Goal: Find contact information: Find contact information

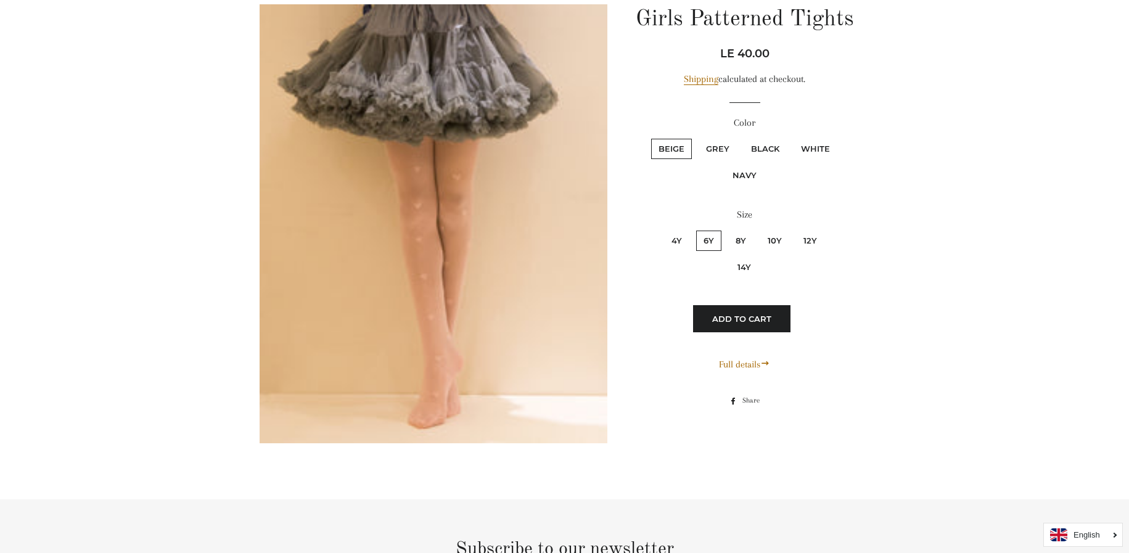
scroll to position [7027, 0]
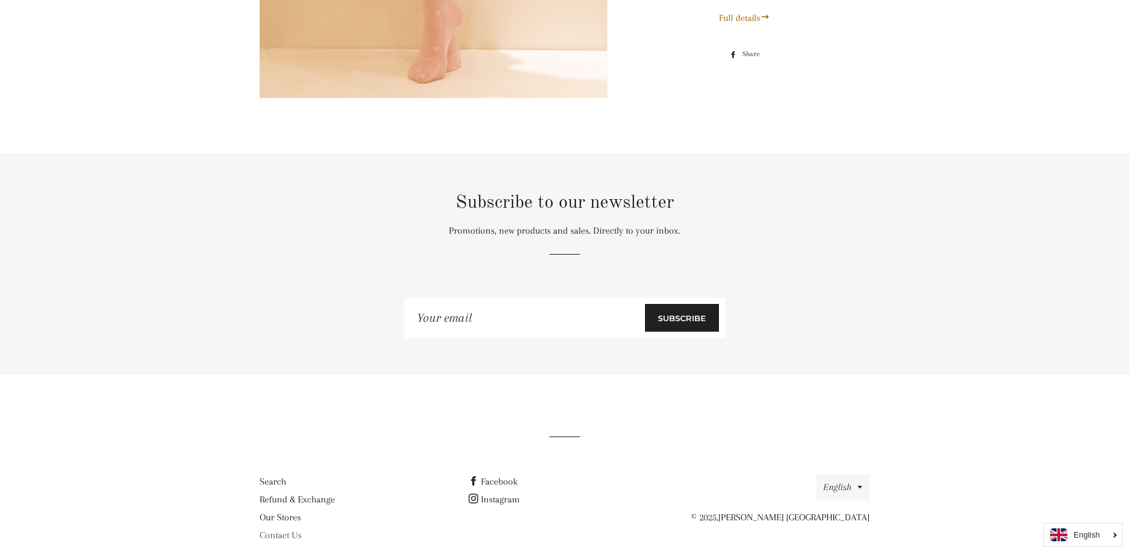
click at [292, 530] on link "Contact Us" at bounding box center [281, 535] width 42 height 11
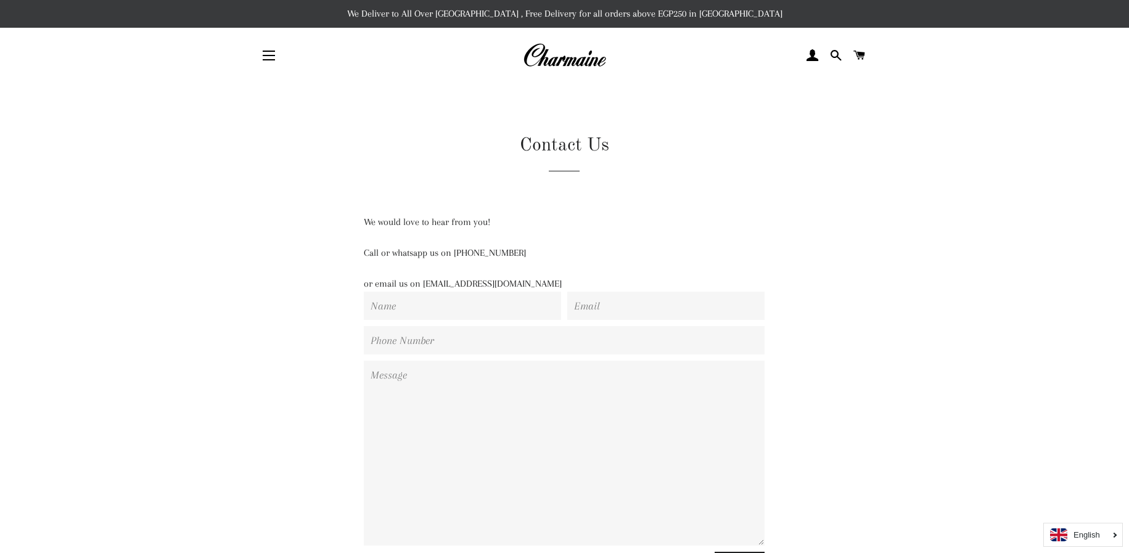
scroll to position [227, 0]
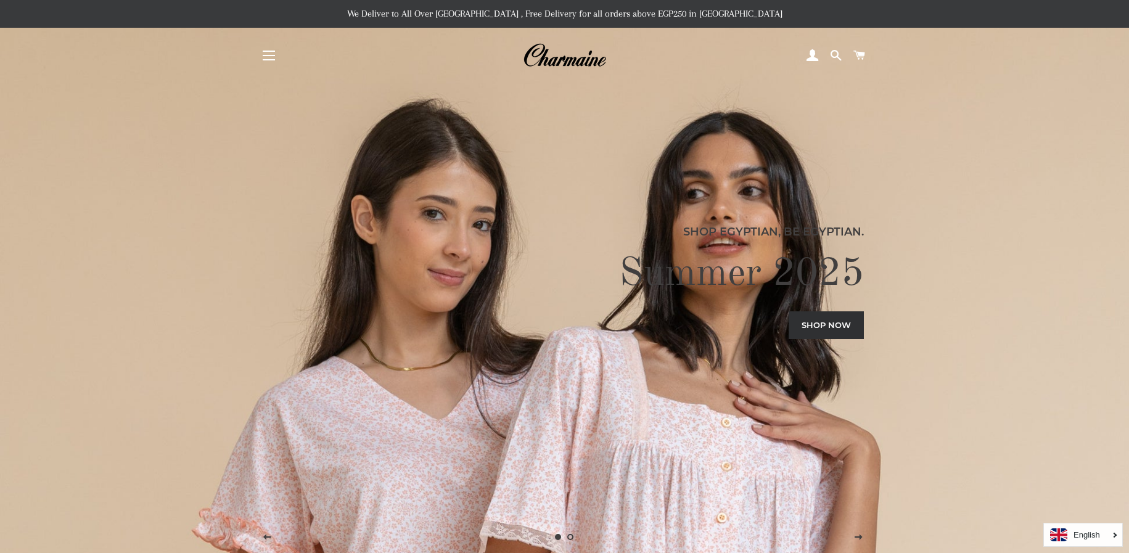
click at [268, 63] on button "Site navigation" at bounding box center [268, 55] width 31 height 31
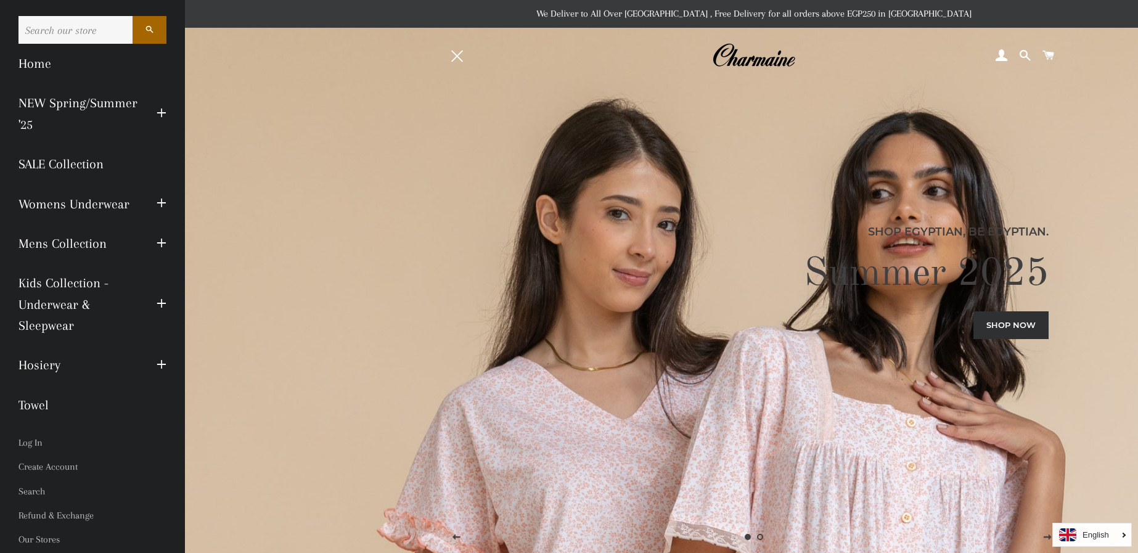
scroll to position [20, 0]
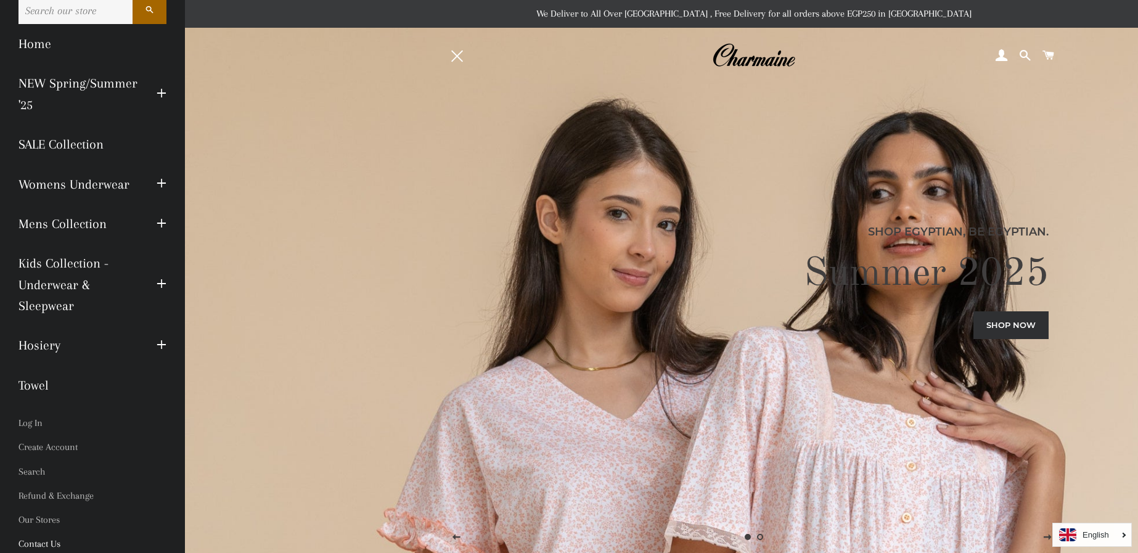
click at [40, 534] on link "Contact Us" at bounding box center [92, 544] width 166 height 24
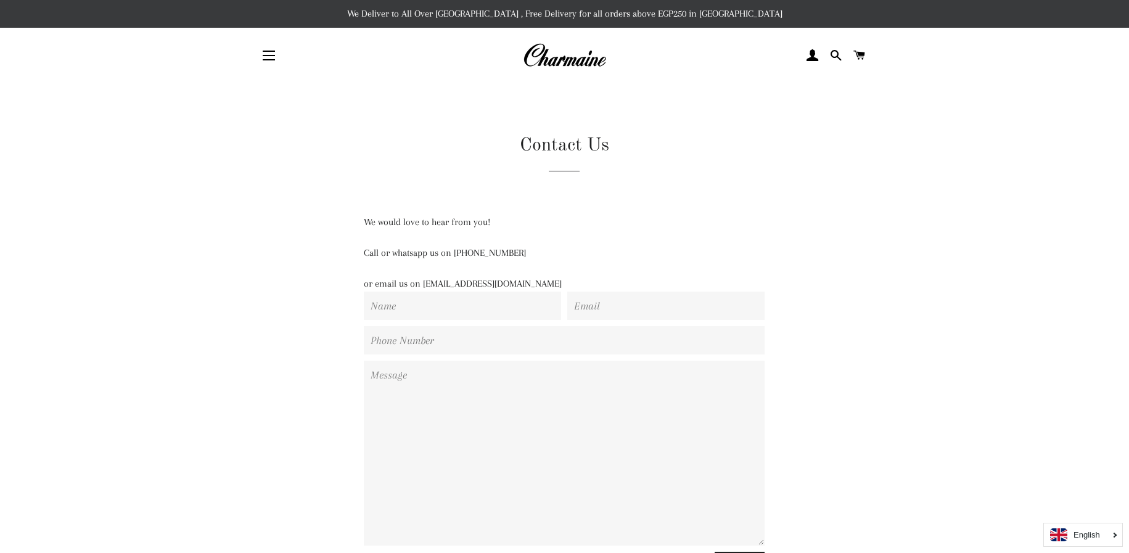
scroll to position [227, 0]
